Goal: Navigation & Orientation: Find specific page/section

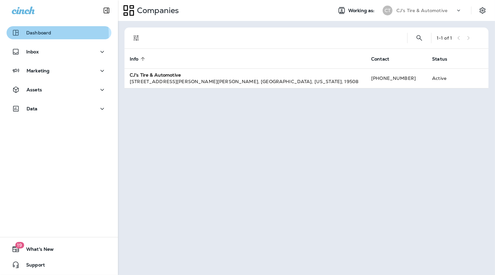
click at [46, 34] on p "Dashboard" at bounding box center [38, 32] width 25 height 5
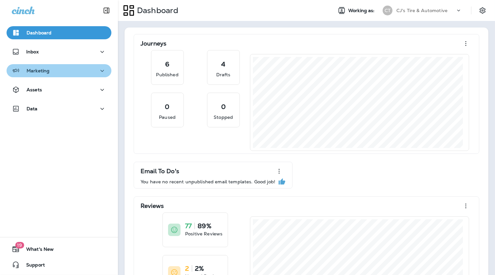
click at [69, 66] on button "Marketing" at bounding box center [59, 70] width 105 height 13
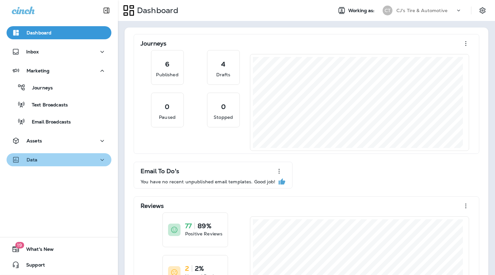
click at [98, 160] on icon "button" at bounding box center [102, 160] width 8 height 8
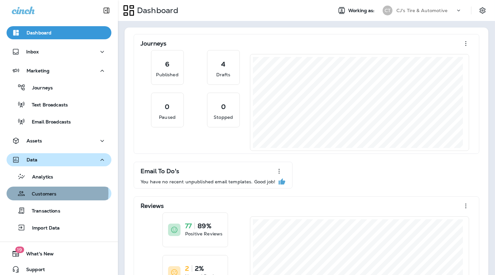
click at [49, 193] on p "Customers" at bounding box center [40, 194] width 31 height 6
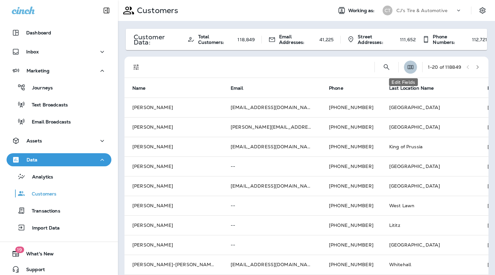
click at [407, 65] on icon "Edit Fields" at bounding box center [410, 67] width 7 height 7
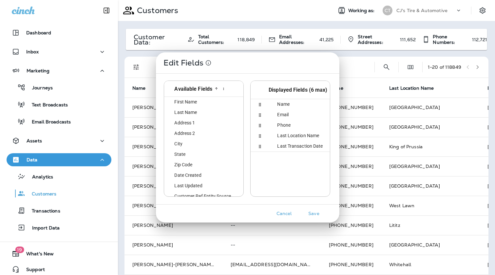
click at [287, 213] on button "Cancel" at bounding box center [284, 214] width 25 height 10
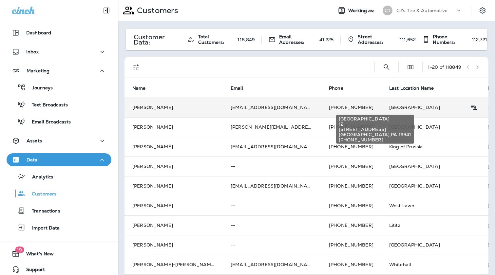
click at [389, 106] on span "[GEOGRAPHIC_DATA]" at bounding box center [414, 107] width 51 height 6
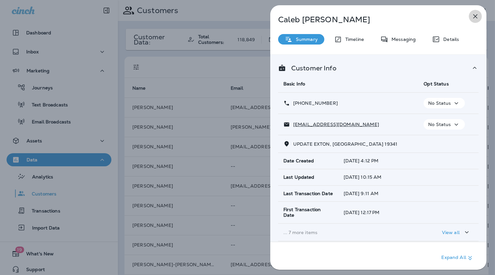
click at [475, 15] on icon "button" at bounding box center [475, 16] width 8 height 8
